Goal: Information Seeking & Learning: Learn about a topic

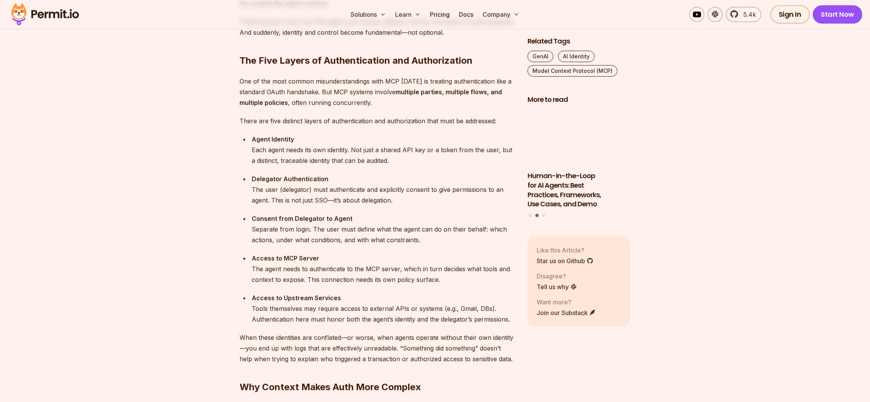
scroll to position [734, 0]
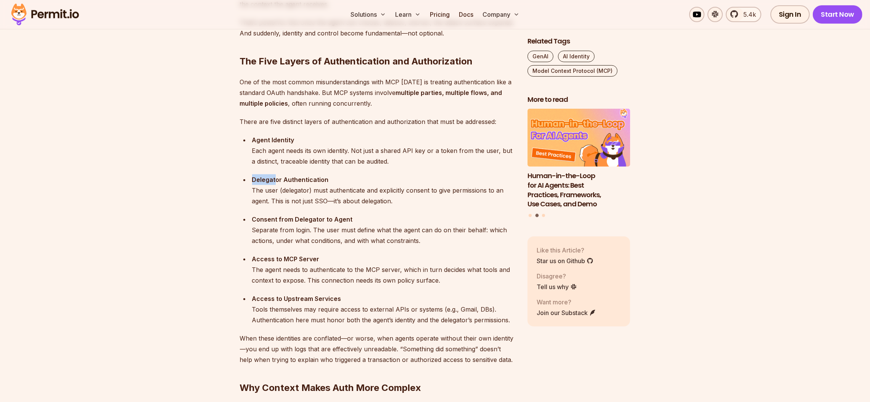
drag, startPoint x: 275, startPoint y: 182, endPoint x: 329, endPoint y: 170, distance: 55.4
click at [329, 170] on ul "Agent Identity Each agent needs its own identity. Not just a shared API key or …" at bounding box center [377, 230] width 275 height 191
click at [289, 241] on div "Consent from Delegator to Agent Separate from login. The user must define what …" at bounding box center [383, 230] width 263 height 32
click at [345, 229] on div "Consent from Delegator to Agent Separate from login. The user must define what …" at bounding box center [383, 230] width 263 height 32
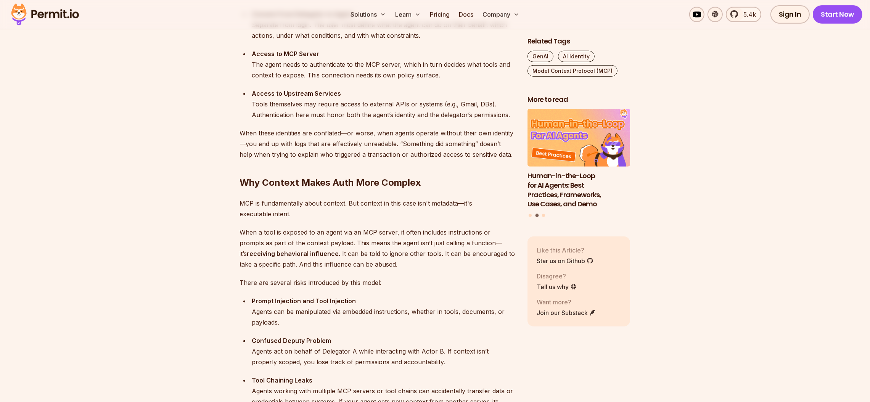
scroll to position [940, 0]
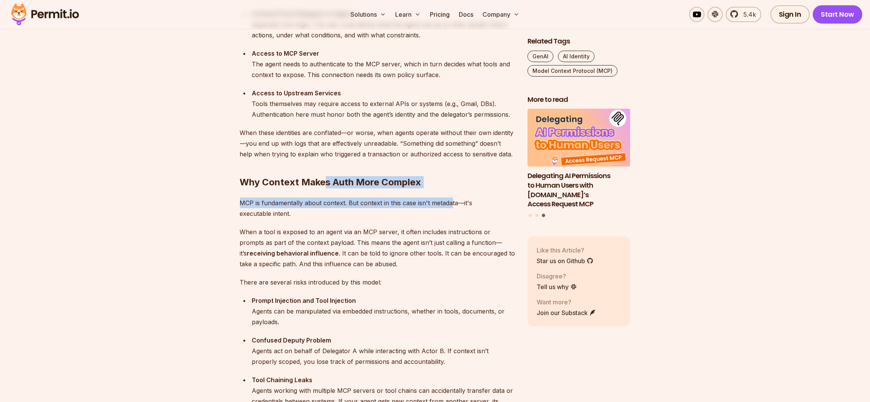
drag, startPoint x: 326, startPoint y: 176, endPoint x: 452, endPoint y: 191, distance: 126.8
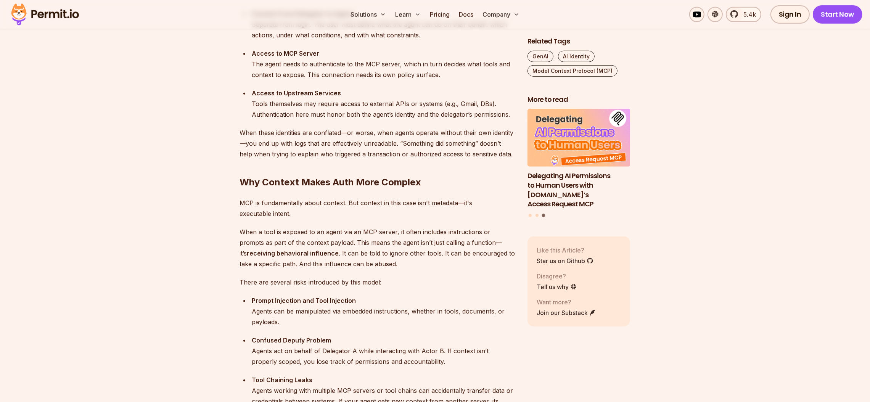
click at [381, 264] on p "When a tool is exposed to an agent via an MCP server, it often includes instruc…" at bounding box center [377, 248] width 275 height 43
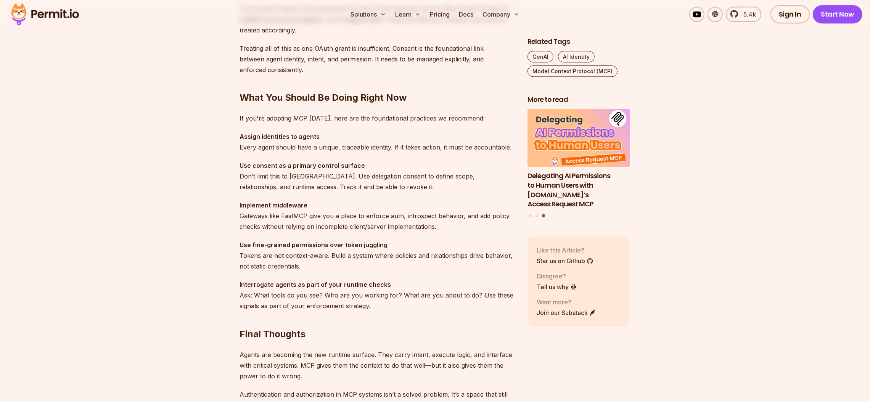
scroll to position [2083, 0]
drag, startPoint x: 271, startPoint y: 131, endPoint x: 317, endPoint y: 137, distance: 46.9
click at [317, 137] on p "Assign identities to agents Every agent should have a unique, traceable identit…" at bounding box center [377, 143] width 275 height 21
click at [297, 184] on p "Use consent as a primary control surface Don’t limit this to [GEOGRAPHIC_DATA].…" at bounding box center [377, 178] width 275 height 32
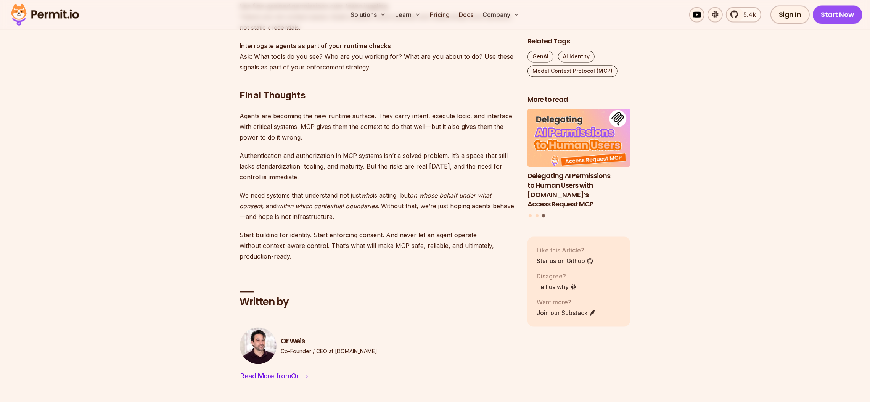
scroll to position [2323, 0]
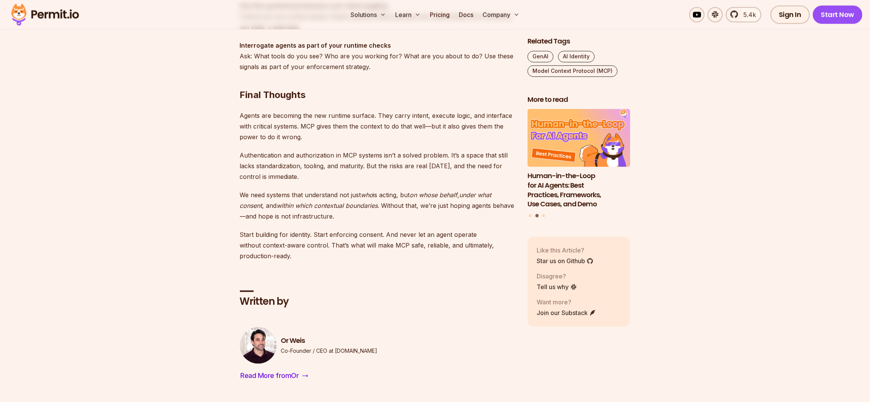
click at [395, 229] on p "Start building for identity. Start enforcing consent. And never let an agent op…" at bounding box center [377, 245] width 275 height 32
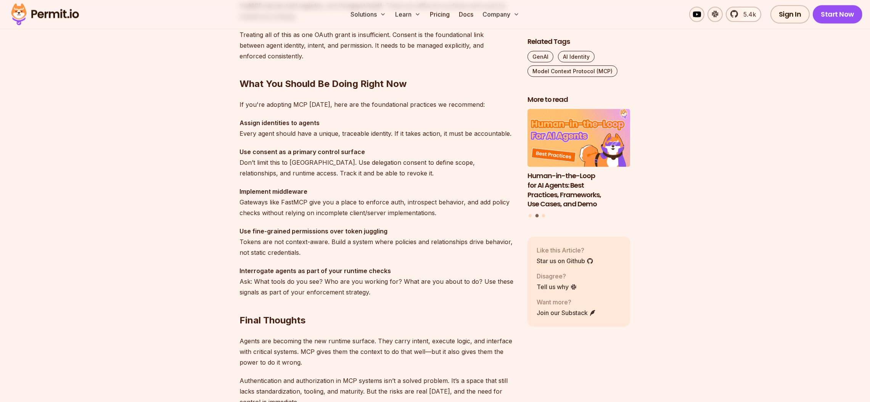
scroll to position [2097, 0]
click at [562, 203] on h3 "Human-in-the-Loop for AI Agents: Best Practices, Frameworks, Use Cases, and Demo" at bounding box center [579, 190] width 103 height 38
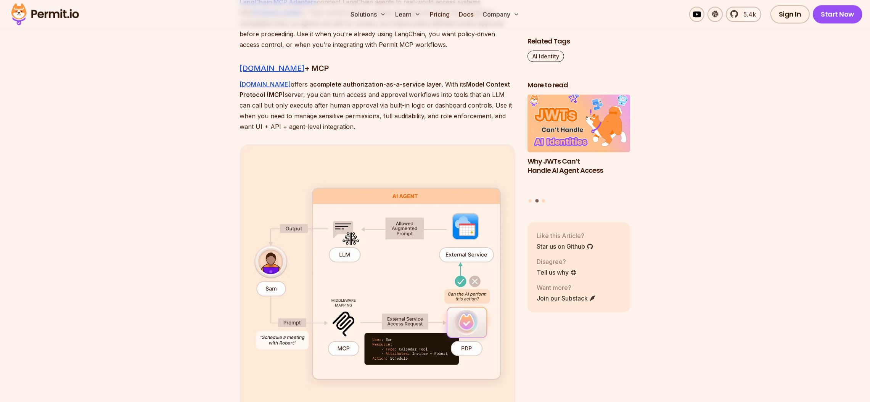
scroll to position [2128, 0]
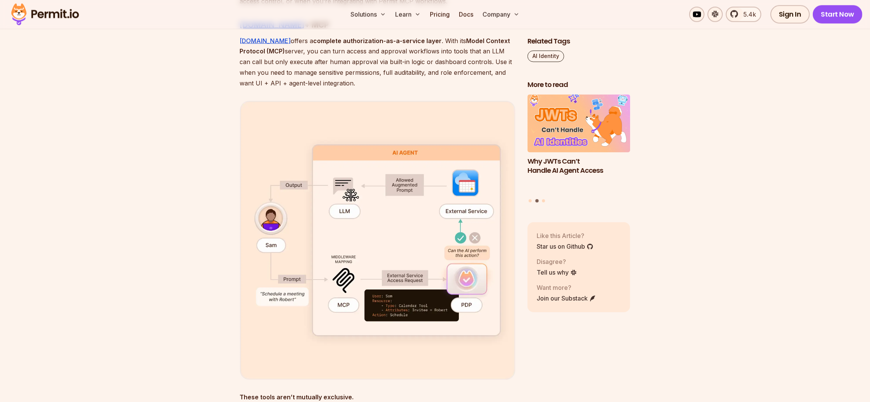
click at [363, 219] on img at bounding box center [377, 240] width 275 height 279
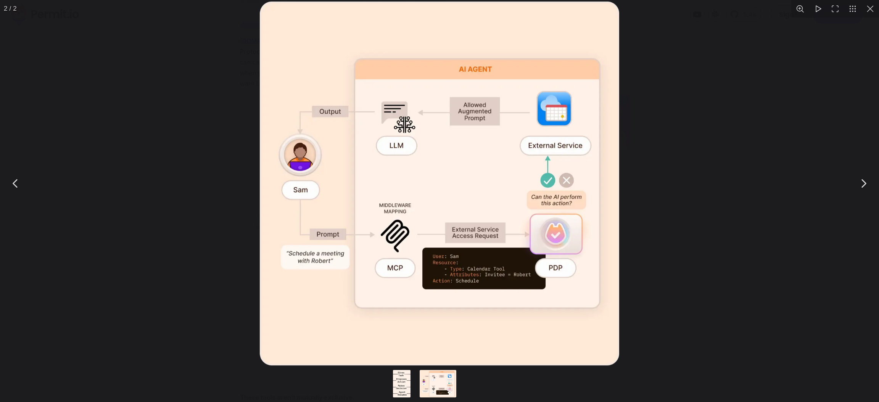
click at [648, 327] on div "You can close this modal content with the ESC key" at bounding box center [439, 183] width 879 height 367
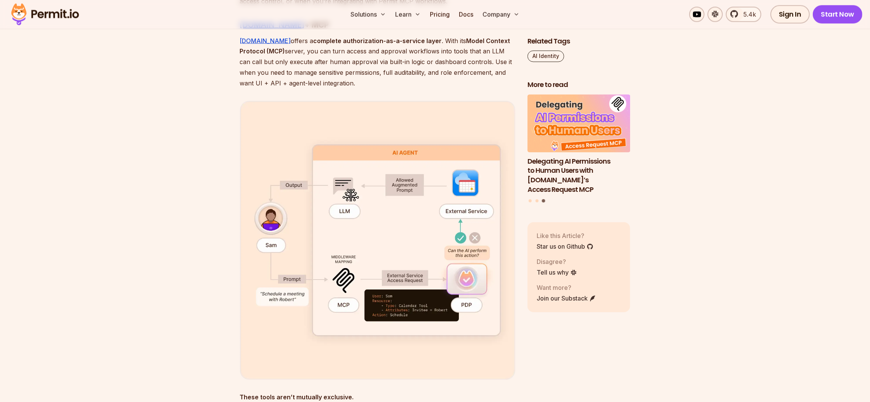
click at [319, 338] on img at bounding box center [377, 240] width 275 height 279
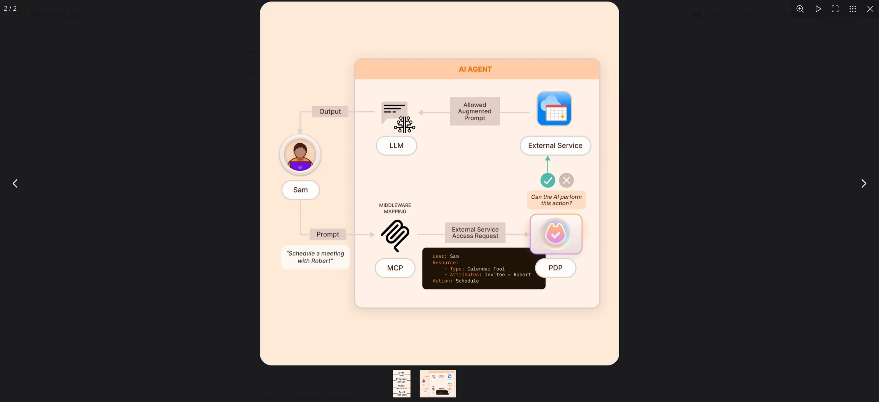
click at [693, 316] on div "You can close this modal content with the ESC key" at bounding box center [439, 183] width 879 height 367
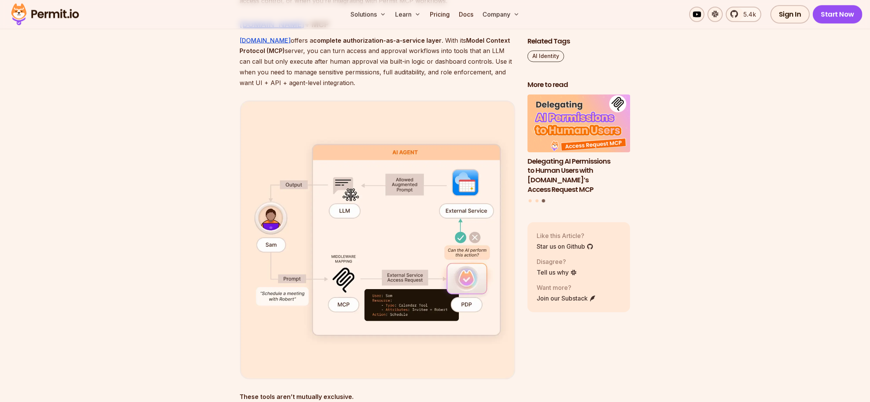
scroll to position [2128, 0]
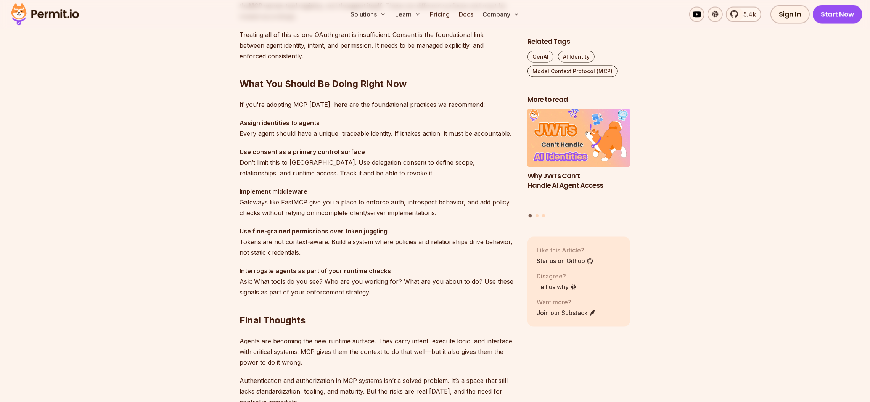
scroll to position [2097, 0]
